Goal: Contribute content

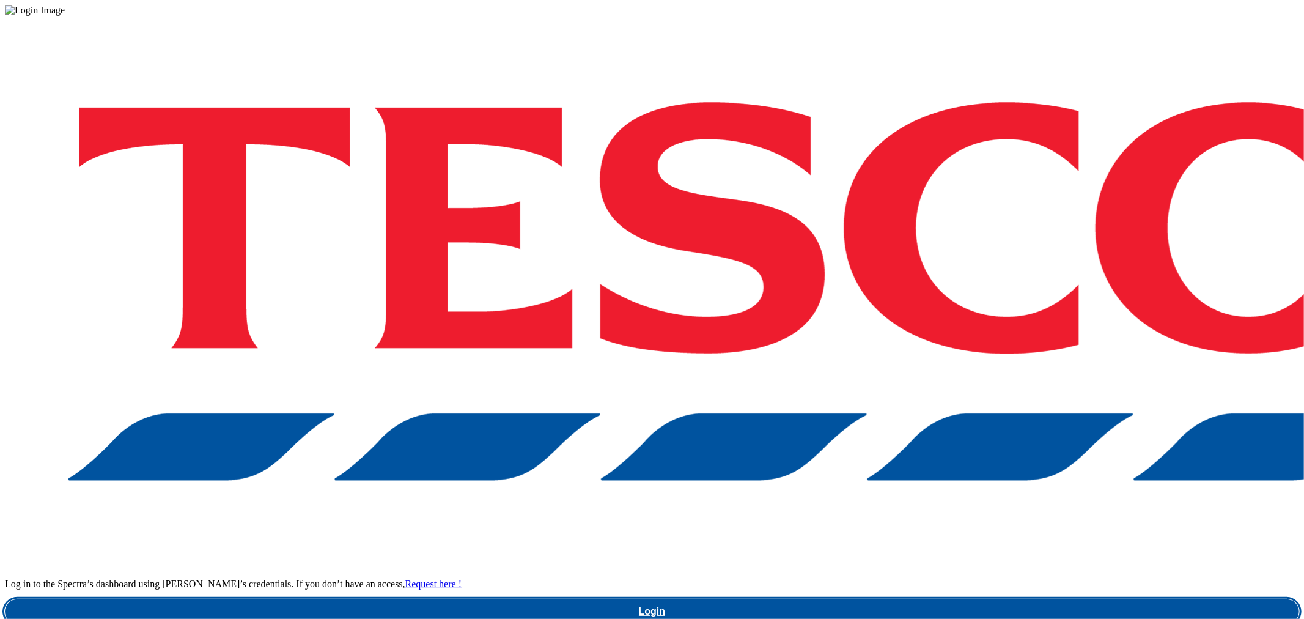
click at [954, 599] on link "Login" at bounding box center [652, 611] width 1295 height 24
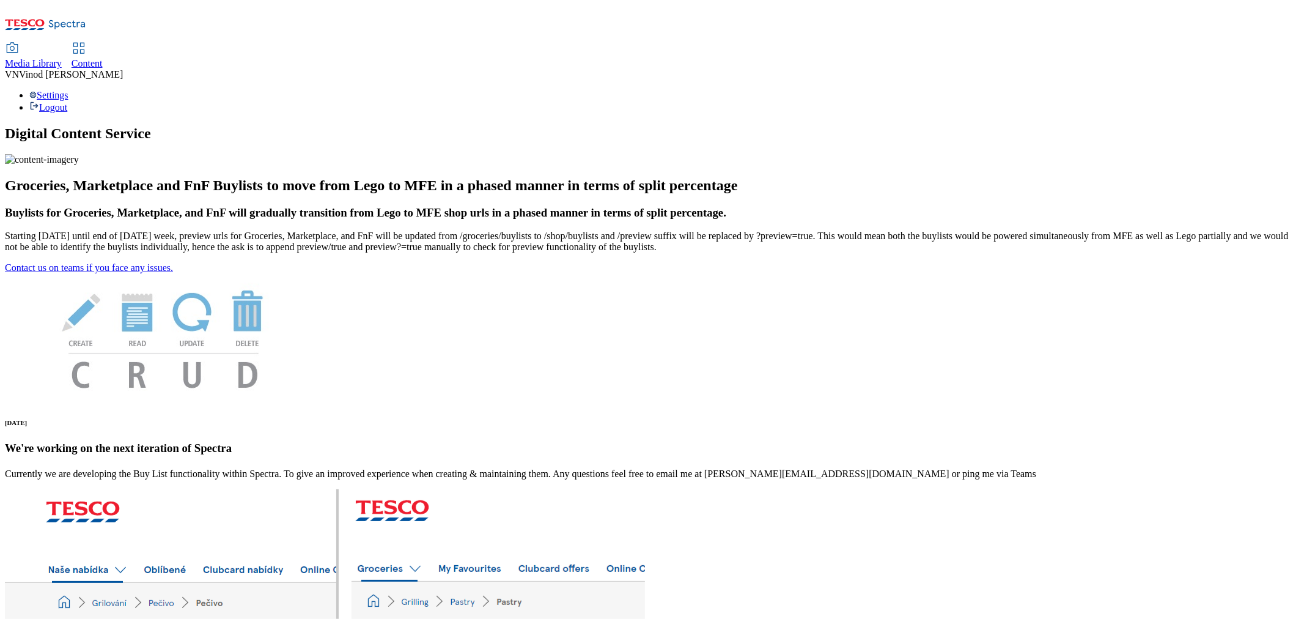
drag, startPoint x: 294, startPoint y: 23, endPoint x: 363, endPoint y: 5, distance: 71.3
click at [103, 58] on span "Content" at bounding box center [87, 63] width 31 height 10
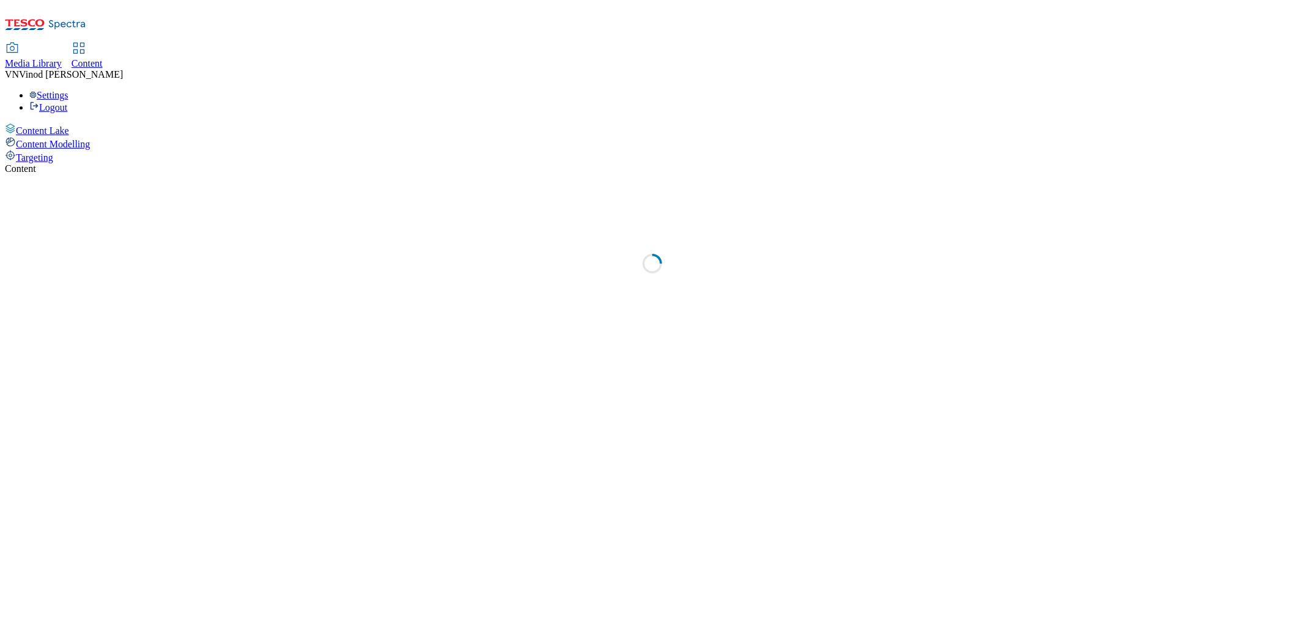
select select "ghs-[GEOGRAPHIC_DATA]"
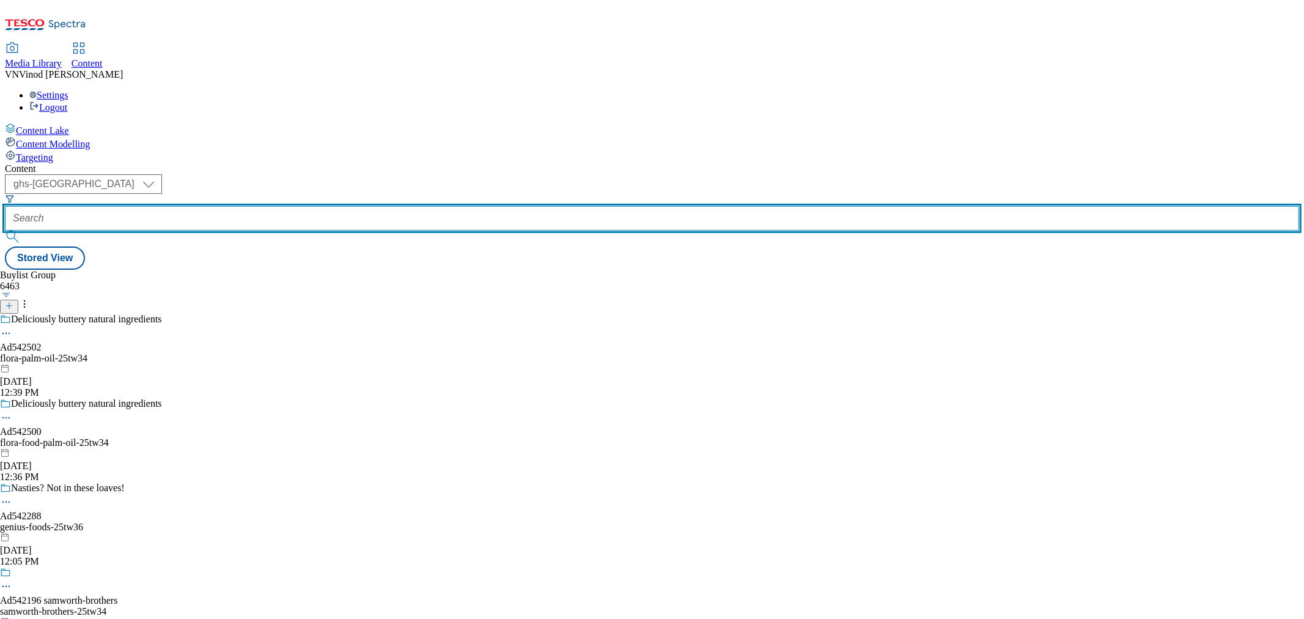
click at [292, 206] on input "text" at bounding box center [652, 218] width 1295 height 24
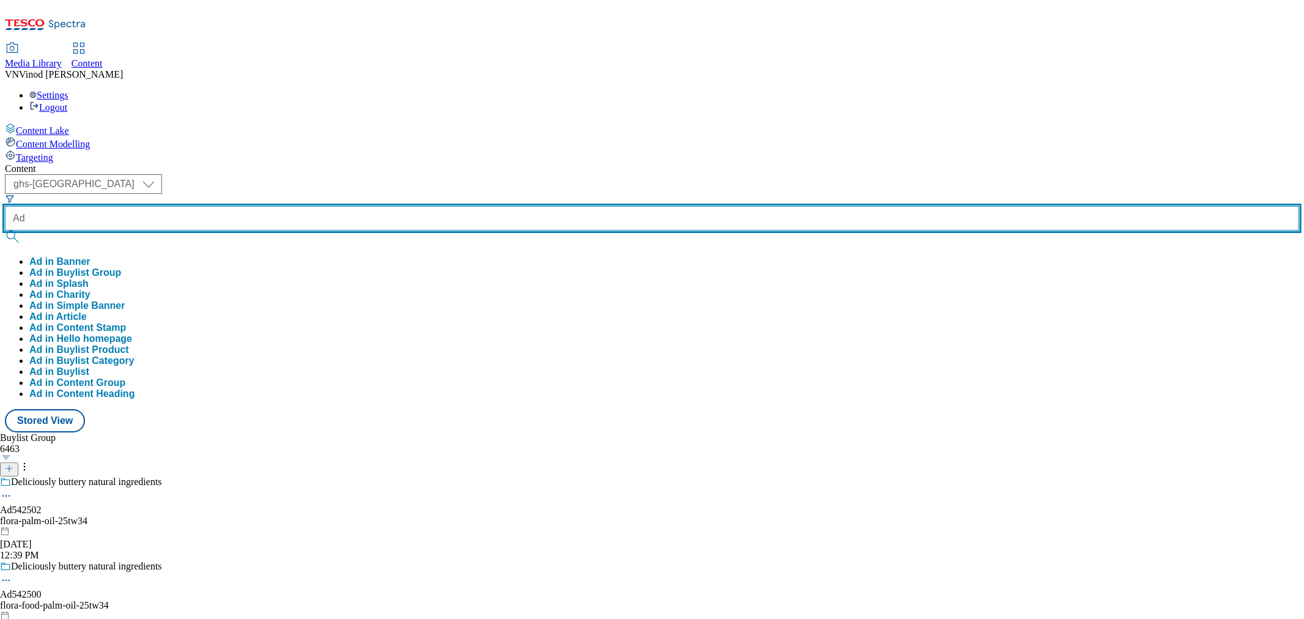
paste input "542196"
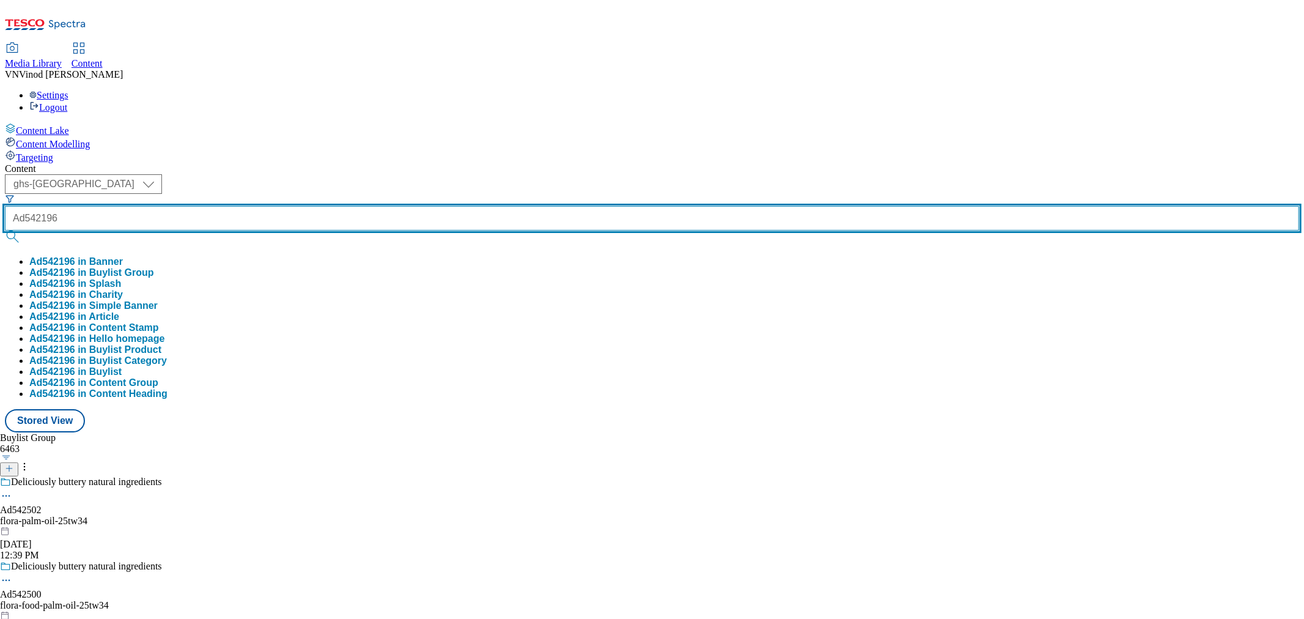
type input "Ad542196"
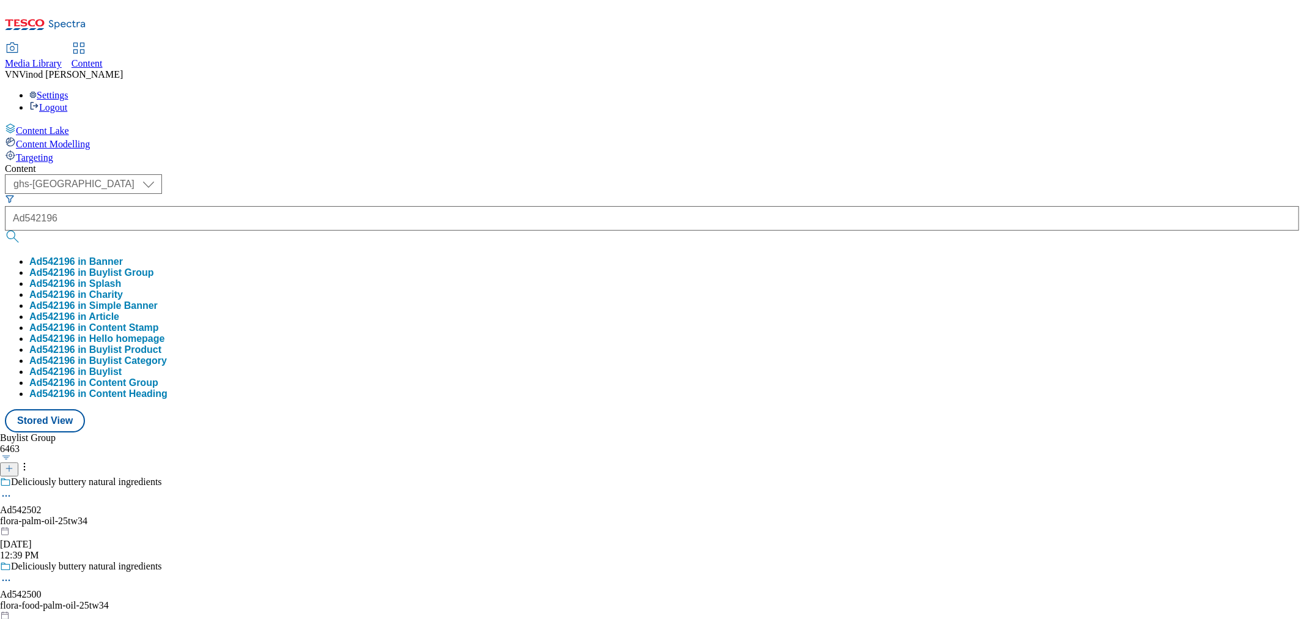
click at [154, 267] on button "Ad542196 in Buylist Group" at bounding box center [91, 272] width 125 height 11
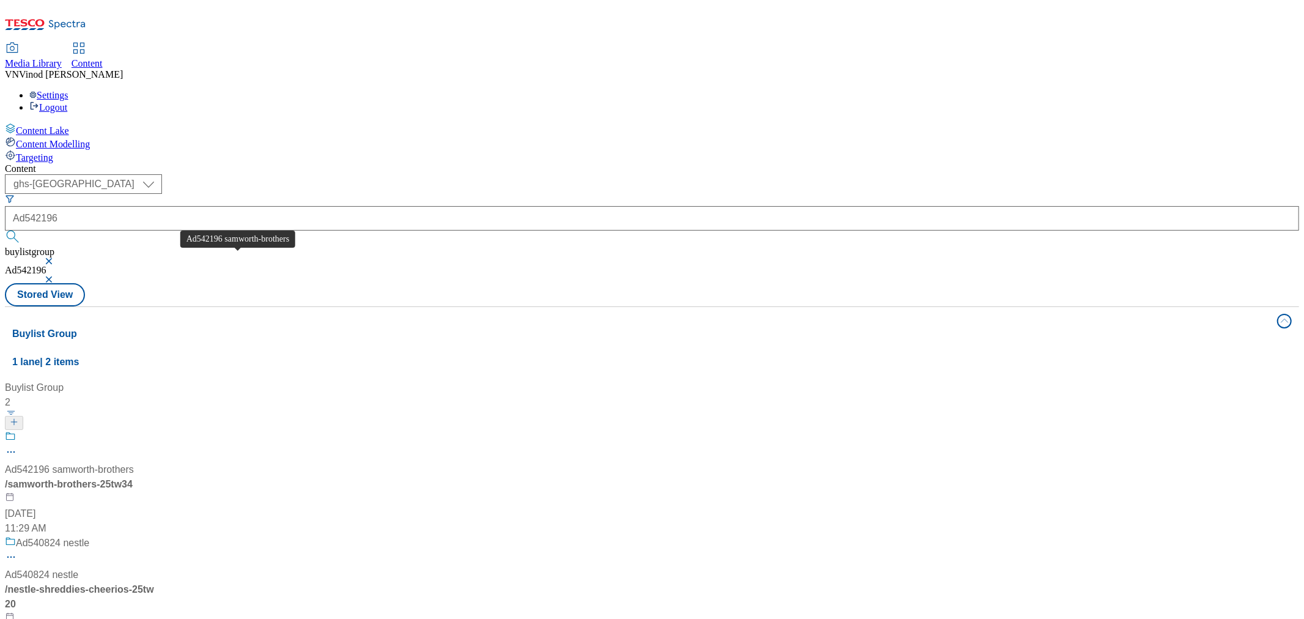
click at [134, 462] on div "Ad542196 samworth-brothers" at bounding box center [69, 469] width 129 height 15
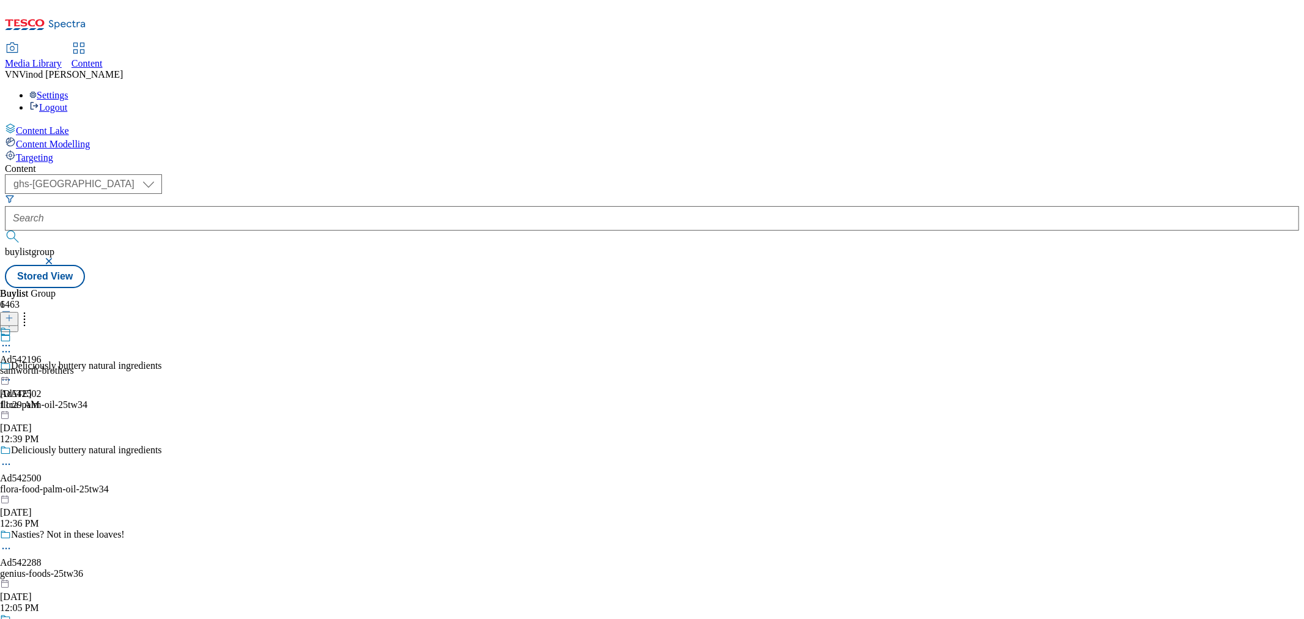
click at [12, 346] on icon at bounding box center [6, 352] width 12 height 12
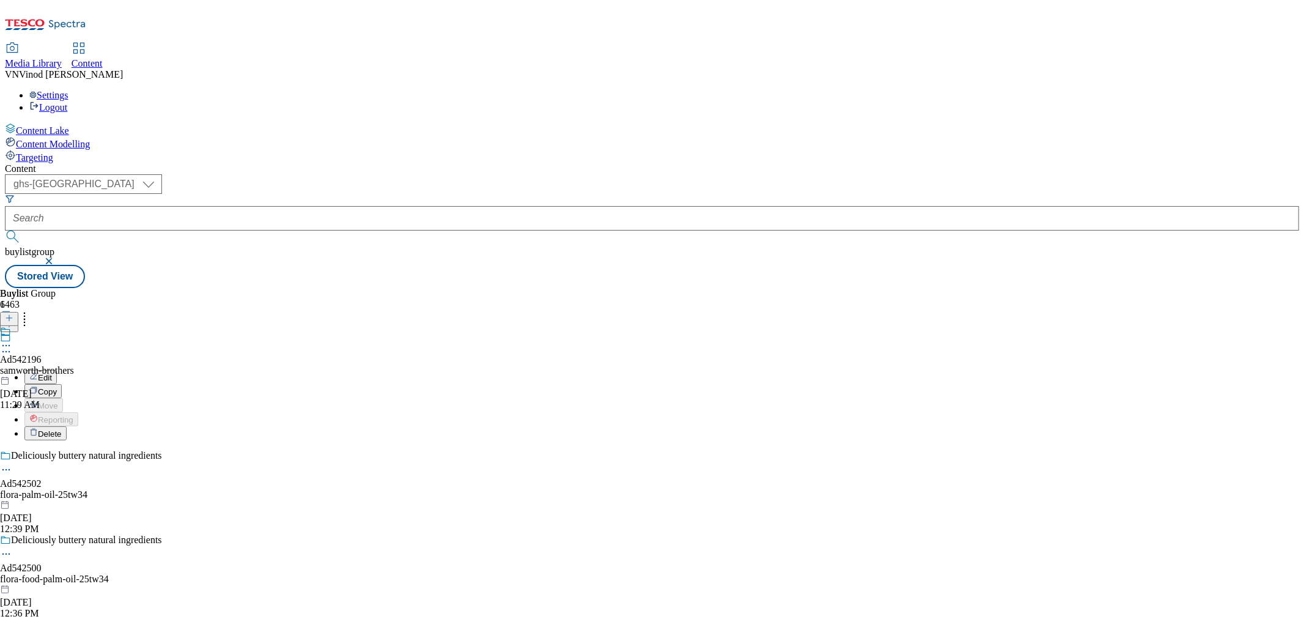
click at [57, 370] on button "Edit" at bounding box center [40, 377] width 32 height 14
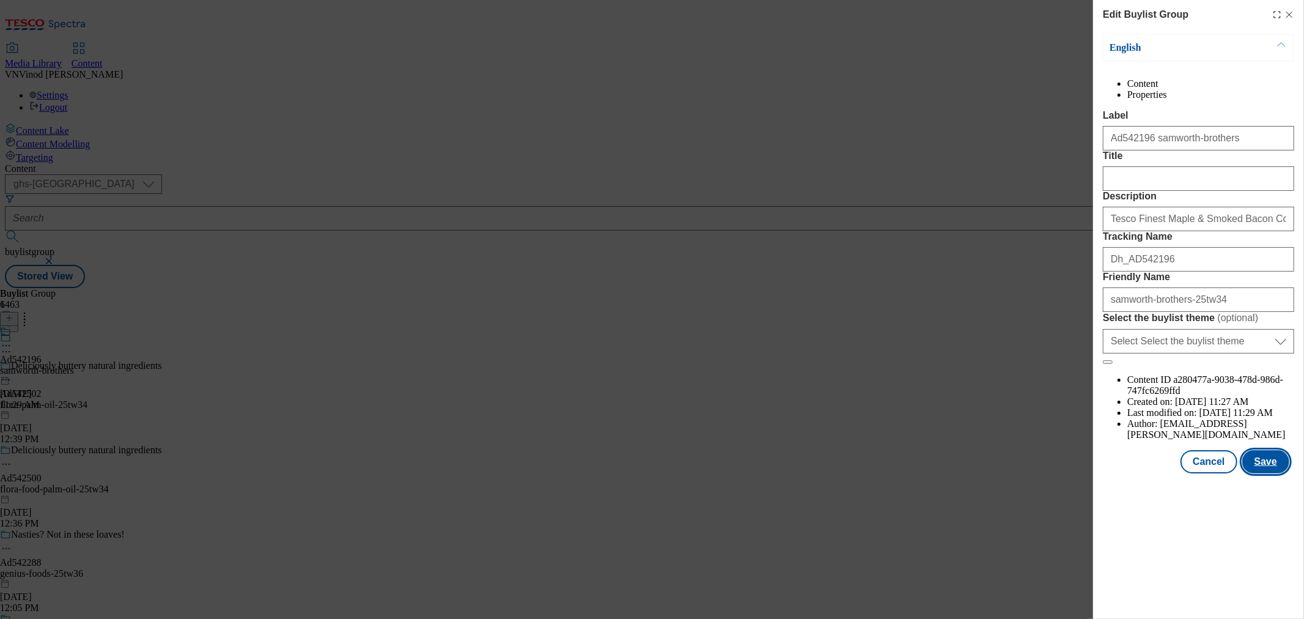
click at [1268, 473] on button "Save" at bounding box center [1266, 461] width 47 height 23
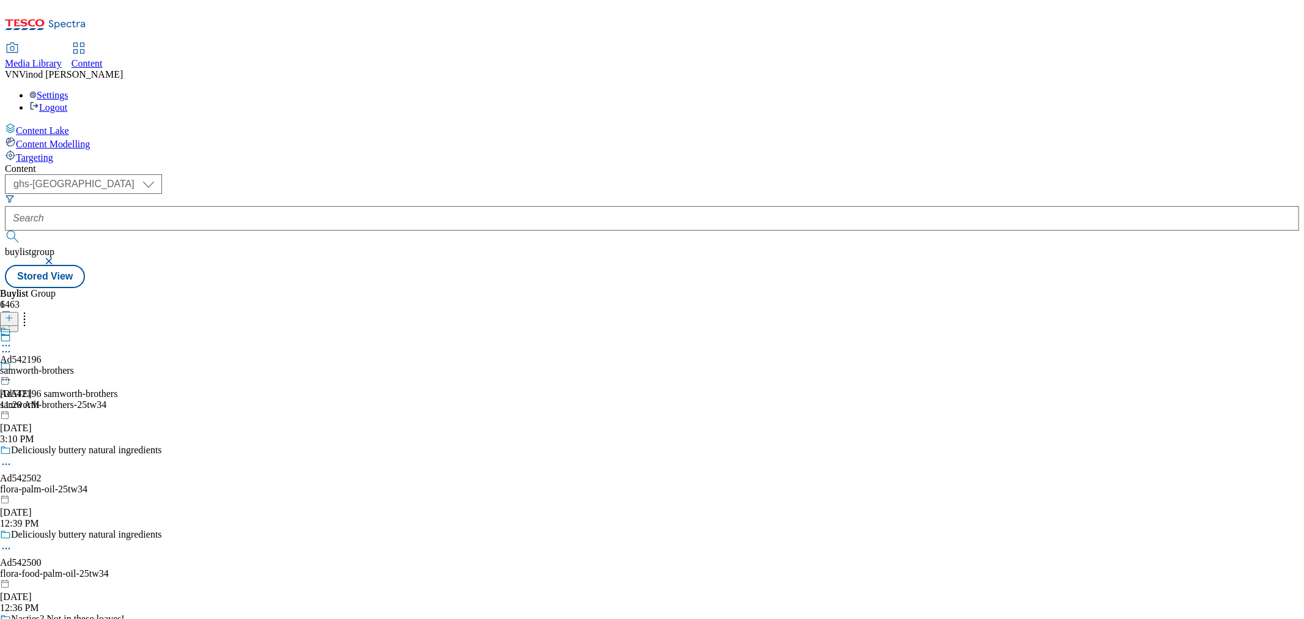
click at [12, 374] on icon at bounding box center [6, 380] width 12 height 12
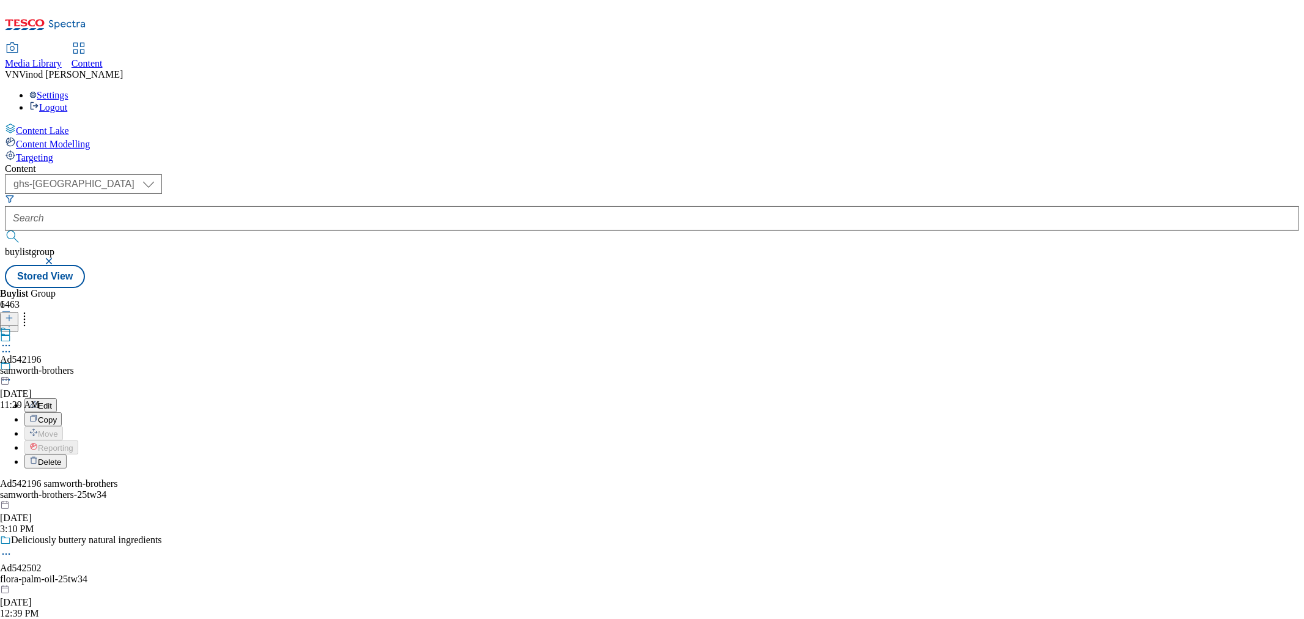
click at [57, 398] on button "Edit" at bounding box center [40, 405] width 32 height 14
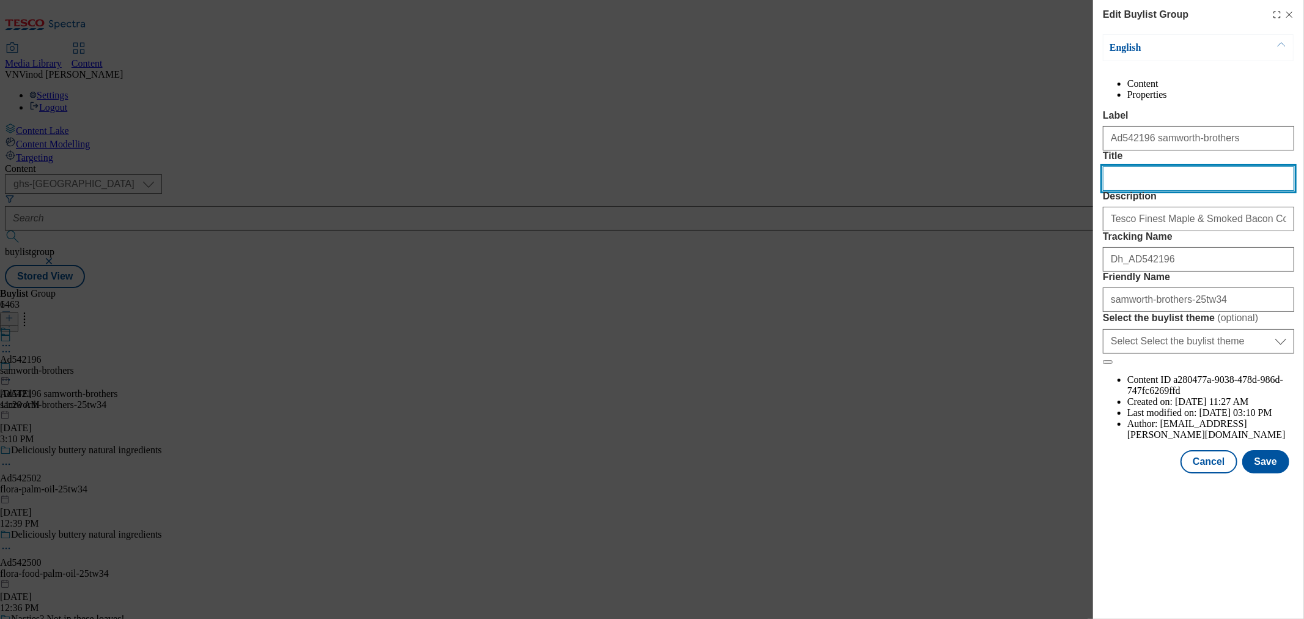
click at [1160, 191] on input "Title" at bounding box center [1198, 178] width 191 height 24
paste input "Finest snacks the whole family can enjoy"
type input "Finest snacks the whole family can enjoy"
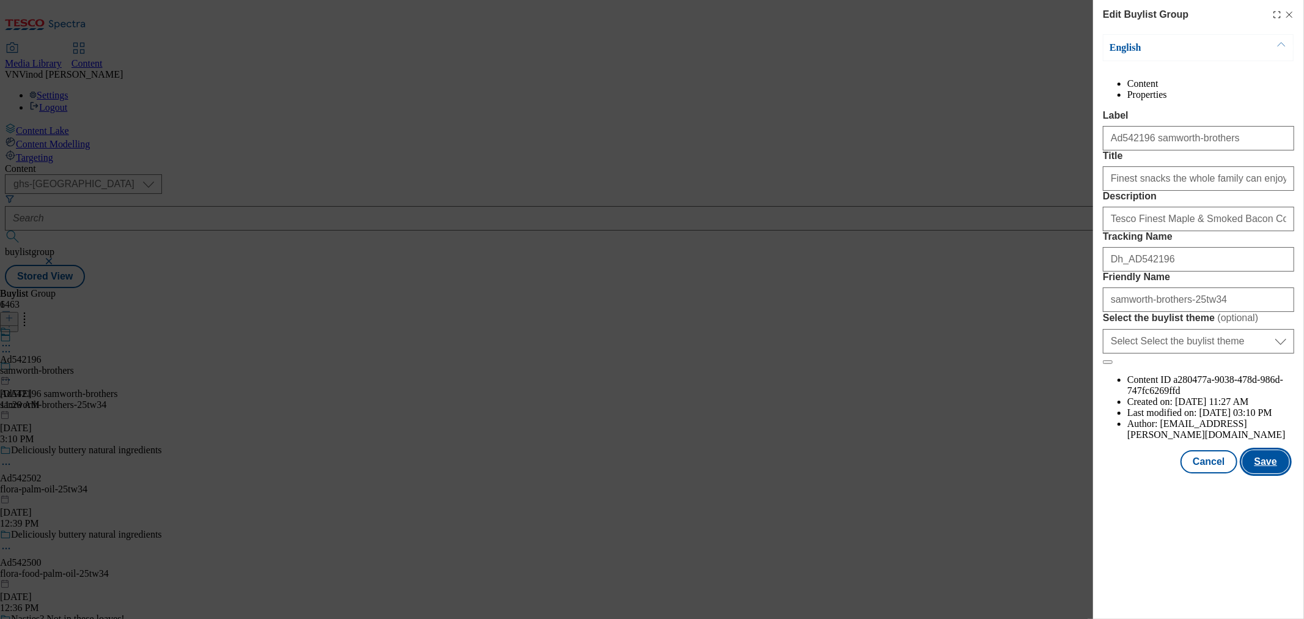
click at [1265, 473] on button "Save" at bounding box center [1266, 461] width 47 height 23
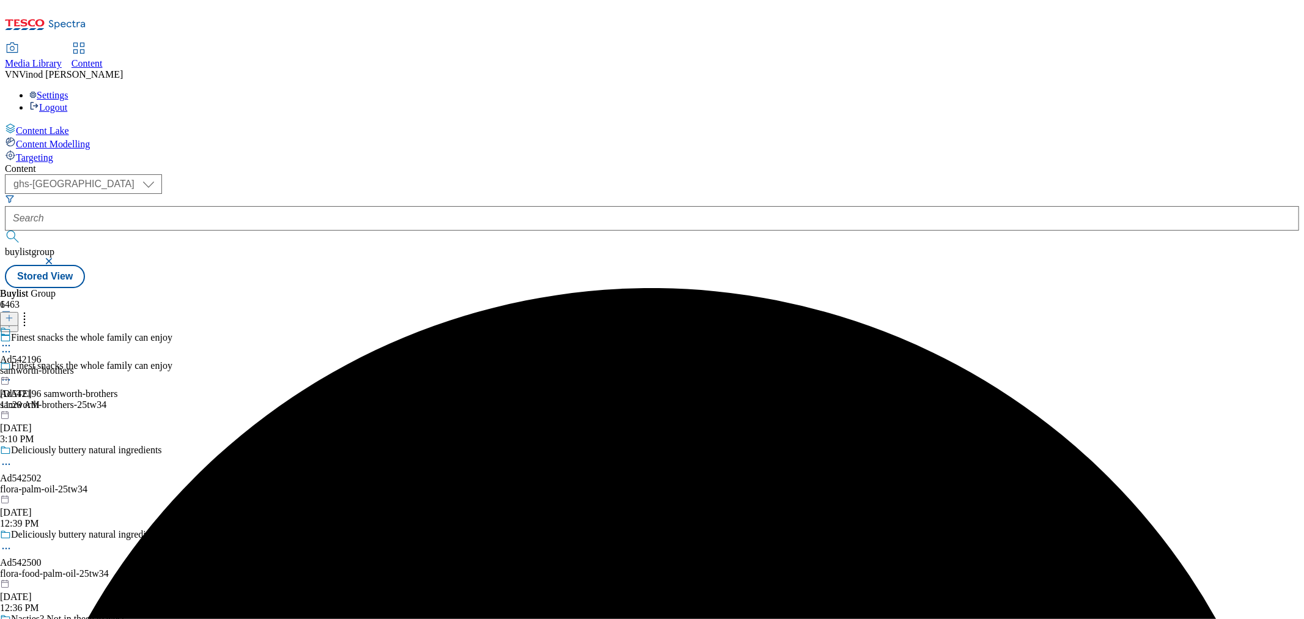
click at [12, 339] on icon at bounding box center [6, 345] width 12 height 12
click at [57, 364] on button "Edit" at bounding box center [40, 371] width 32 height 14
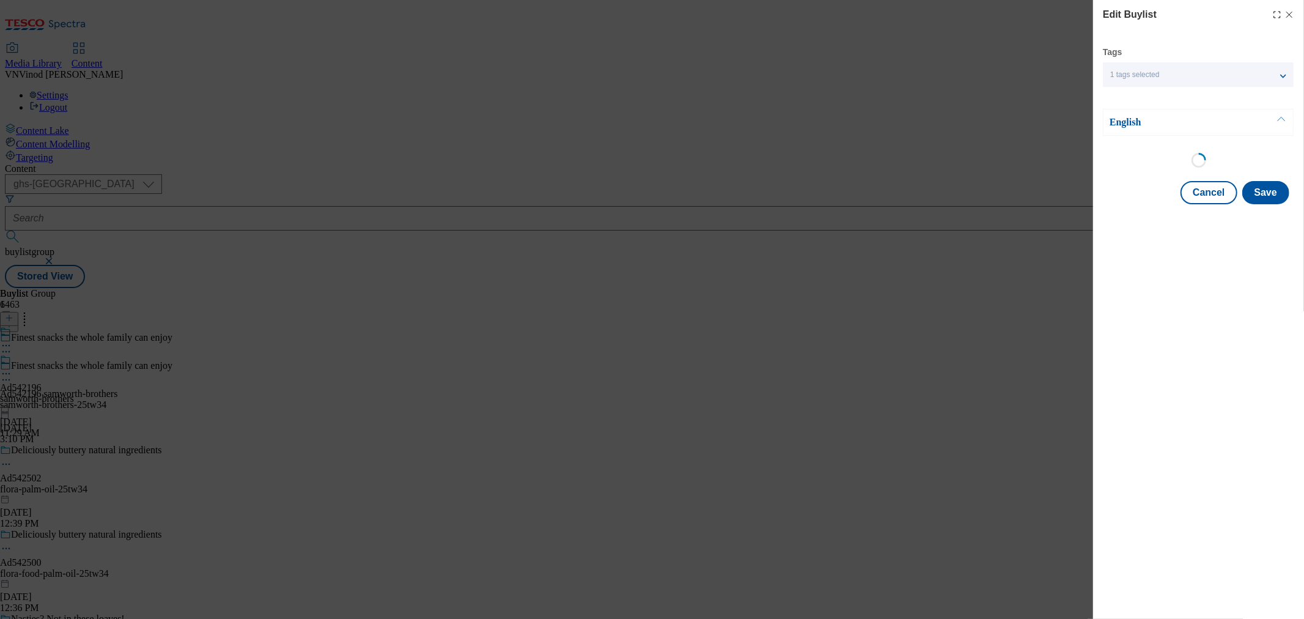
select select "seasonal"
select select "supplier funded short term 1-3 weeks"
select select "dunnhumby"
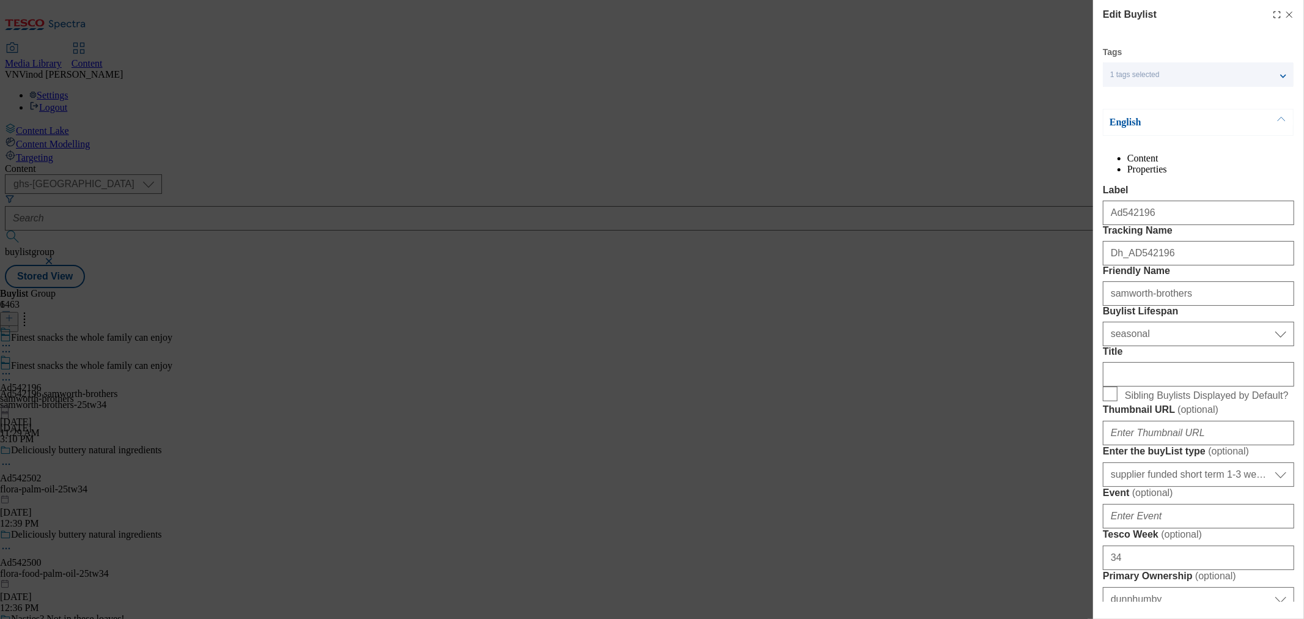
select select "Banner"
click at [1171, 387] on input "Title" at bounding box center [1198, 374] width 191 height 24
paste input "Dinky Dogs, Pork Pies and Sausage Rolls"
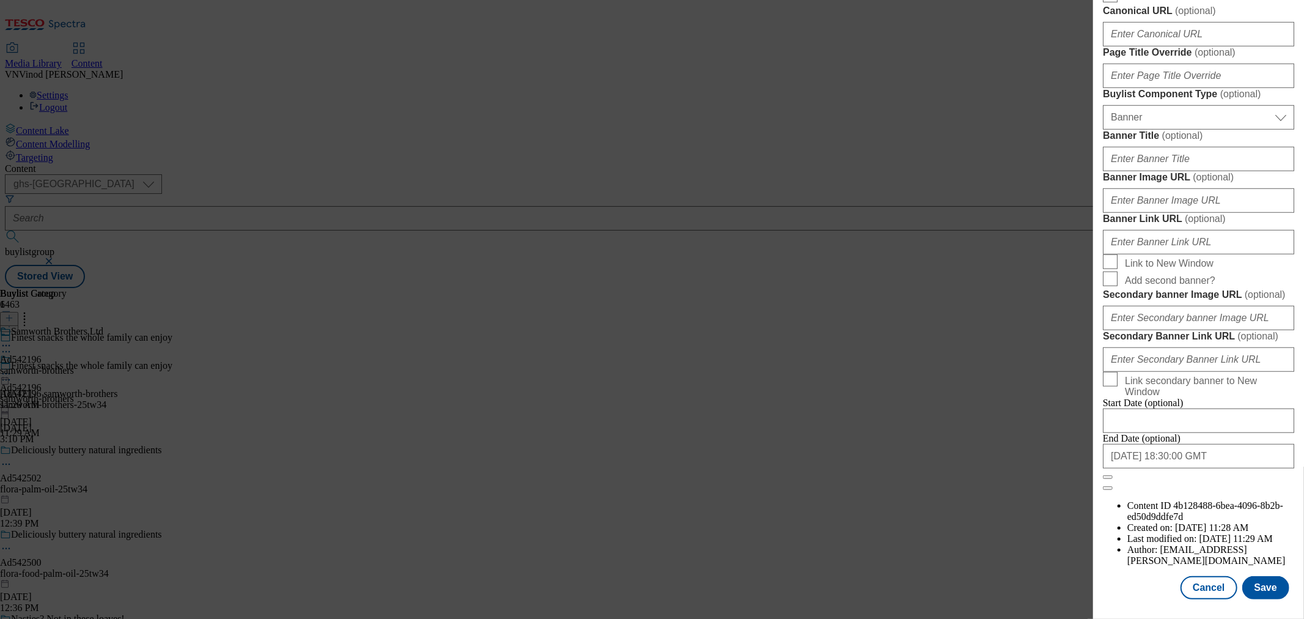
scroll to position [1168, 0]
type input "Dinky Dogs, Pork Pies and Sausage Rolls"
click at [1261, 579] on button "Save" at bounding box center [1266, 587] width 47 height 23
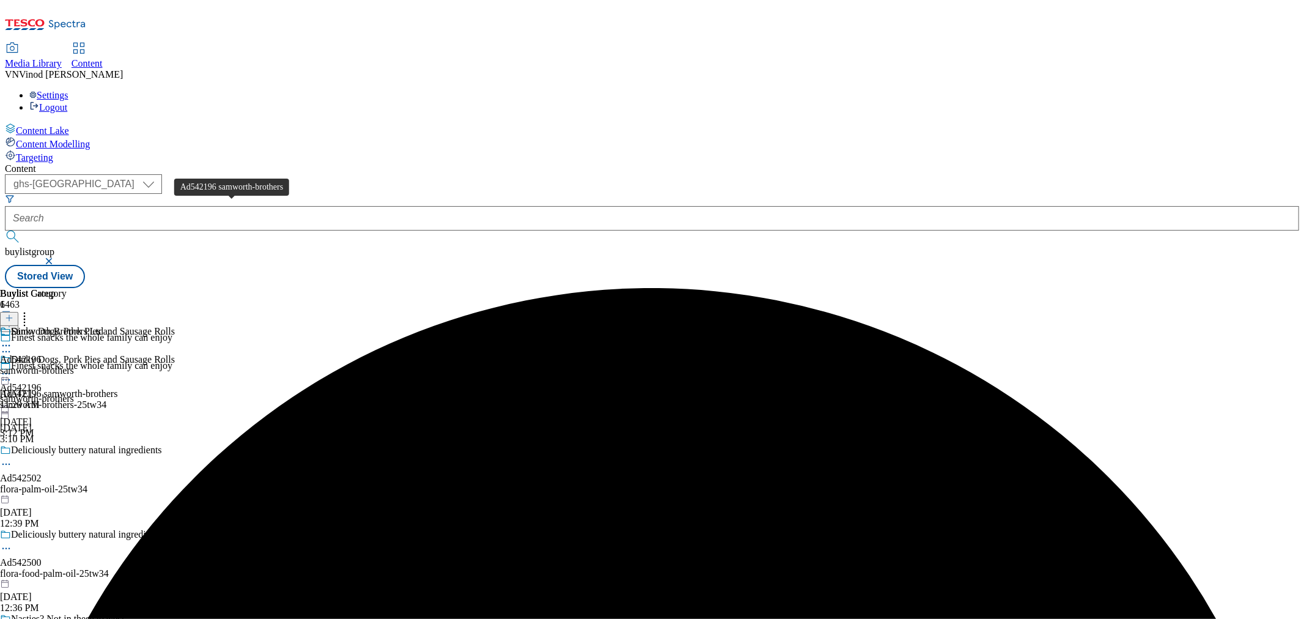
click at [117, 388] on div "Ad542196 samworth-brothers" at bounding box center [58, 393] width 117 height 11
